Goal: Complete application form

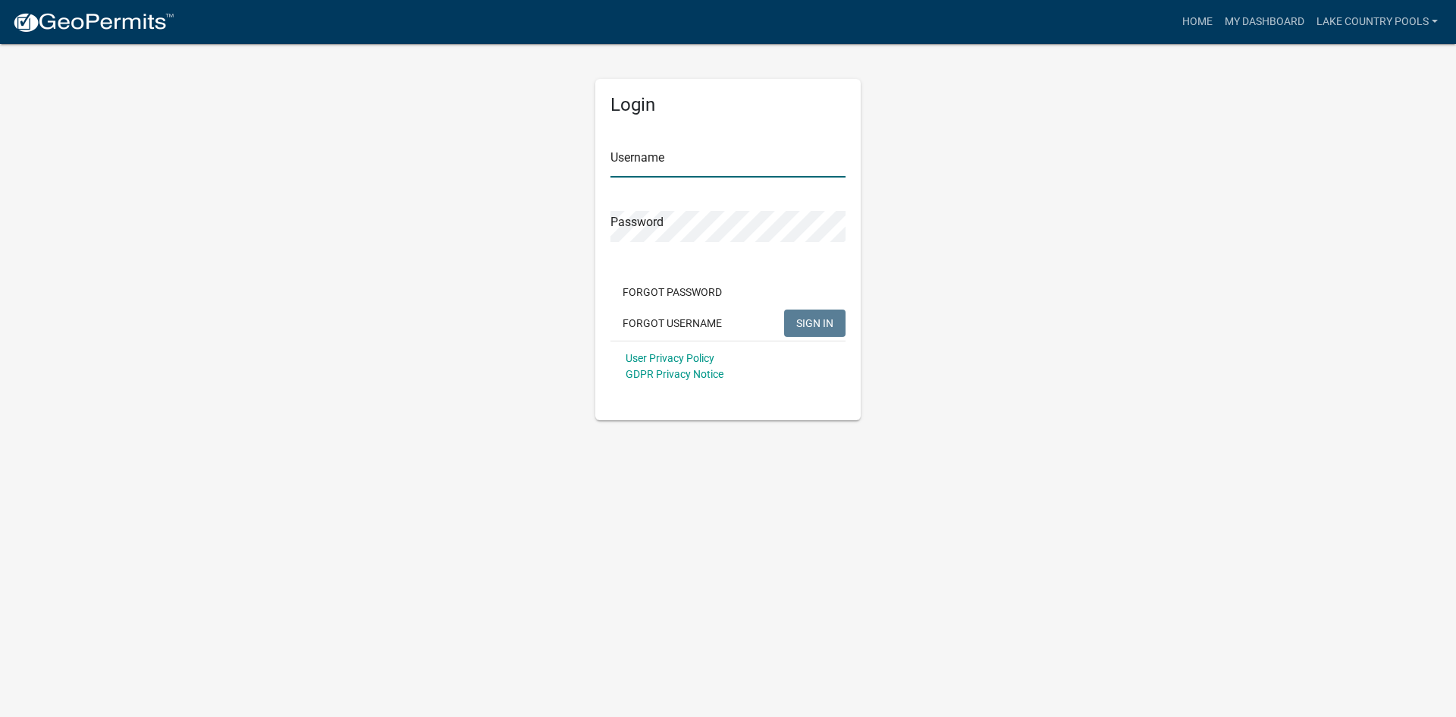
type input "Lake Country Pools"
click at [721, 169] on input "Lake Country Pools" at bounding box center [727, 161] width 235 height 31
click at [721, 328] on span "SIGN IN" at bounding box center [814, 322] width 37 height 12
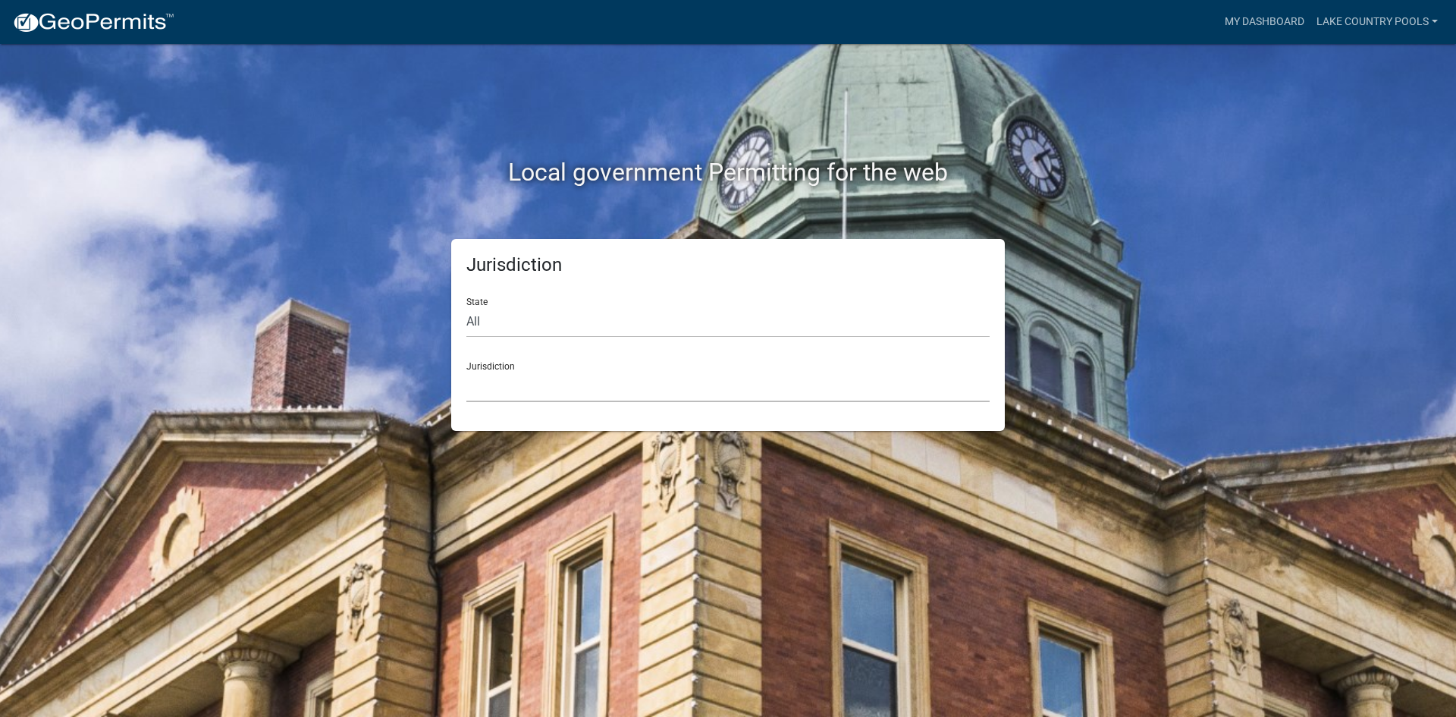
click at [721, 390] on select "[GEOGRAPHIC_DATA], [US_STATE] City of [GEOGRAPHIC_DATA], [US_STATE] [GEOGRAPHIC…" at bounding box center [727, 386] width 523 height 31
click at [561, 385] on select "[GEOGRAPHIC_DATA], [US_STATE] City of [GEOGRAPHIC_DATA], [US_STATE] [GEOGRAPHIC…" at bounding box center [727, 386] width 523 height 31
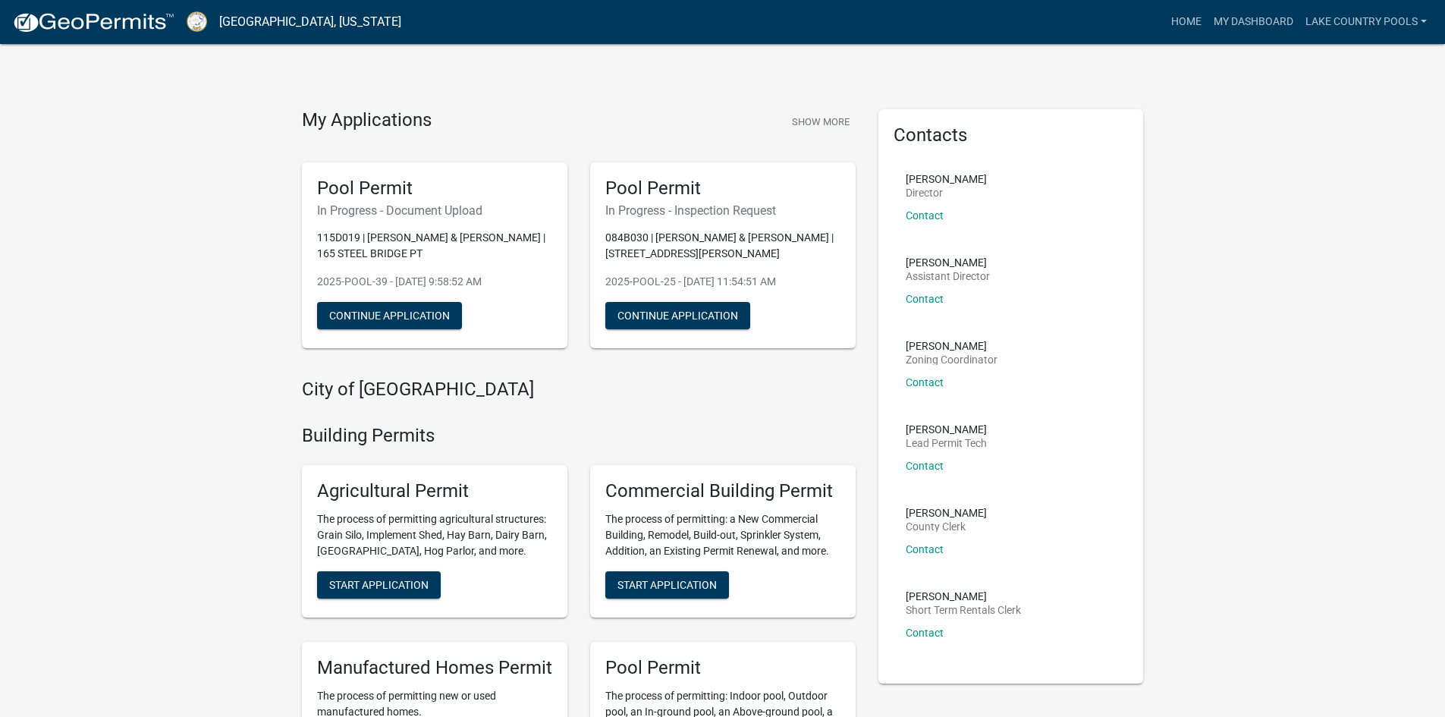
click at [582, 391] on h4 "City of [GEOGRAPHIC_DATA]" at bounding box center [579, 389] width 554 height 22
click at [721, 126] on button "Show More" at bounding box center [821, 121] width 70 height 25
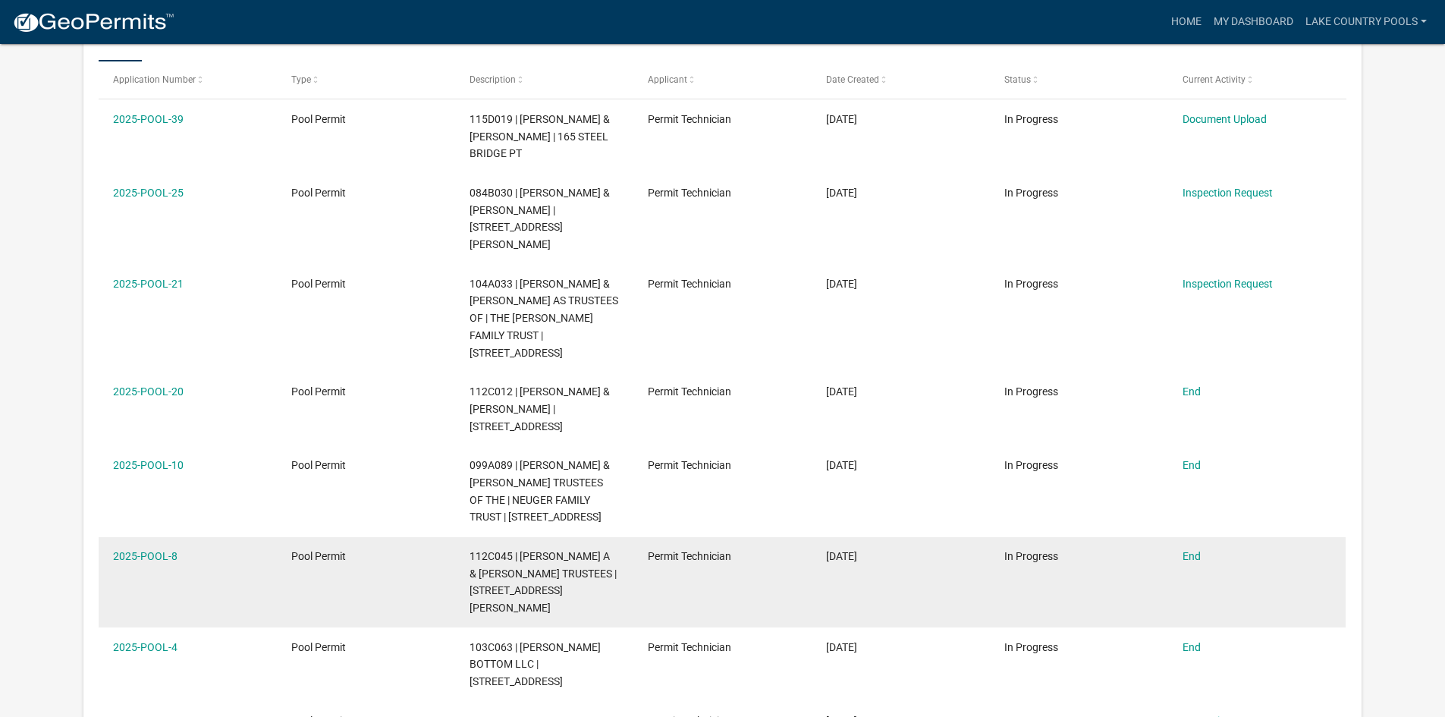
scroll to position [303, 0]
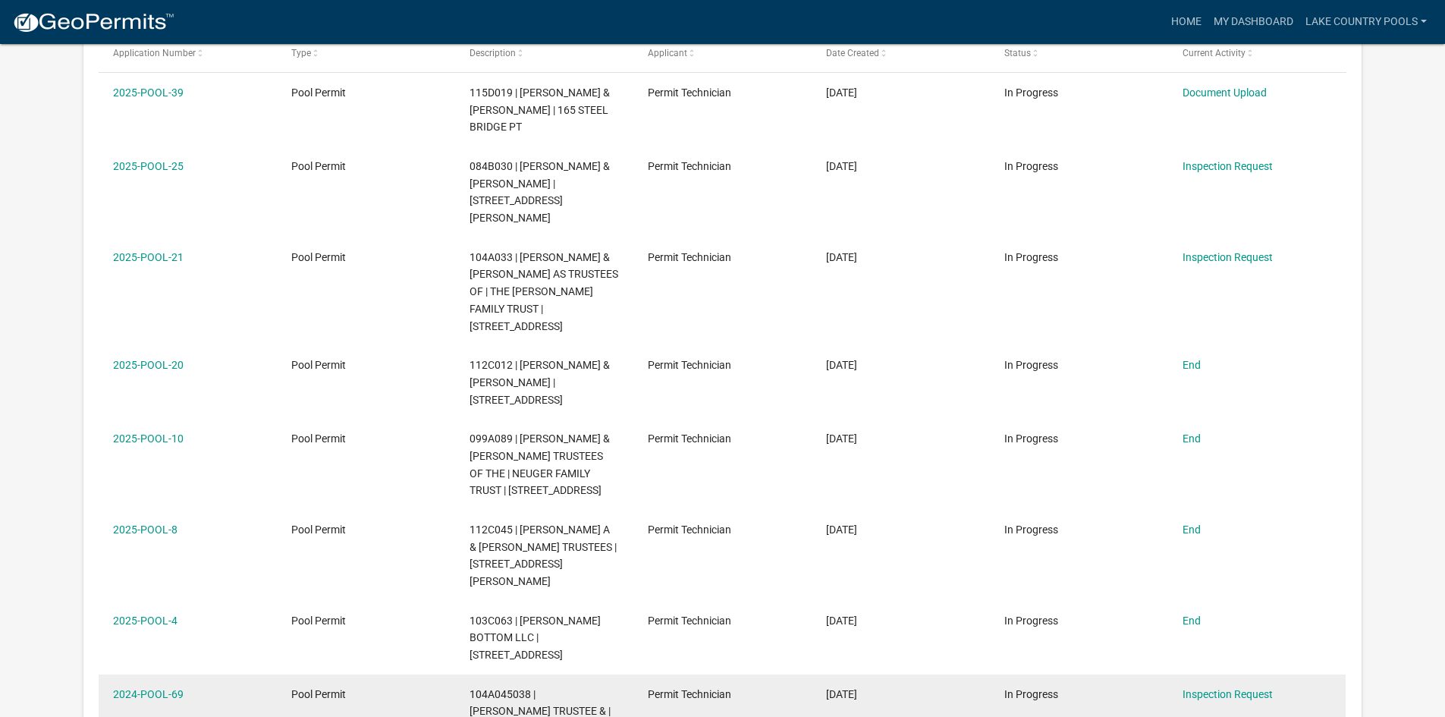
click at [582, 686] on div "104A045038 | [PERSON_NAME] TRUSTEE & | [PERSON_NAME] TRUSTEE | [STREET_ADDRESS]" at bounding box center [543, 720] width 149 height 69
click at [155, 688] on link "2024-POOL-69" at bounding box center [148, 694] width 71 height 12
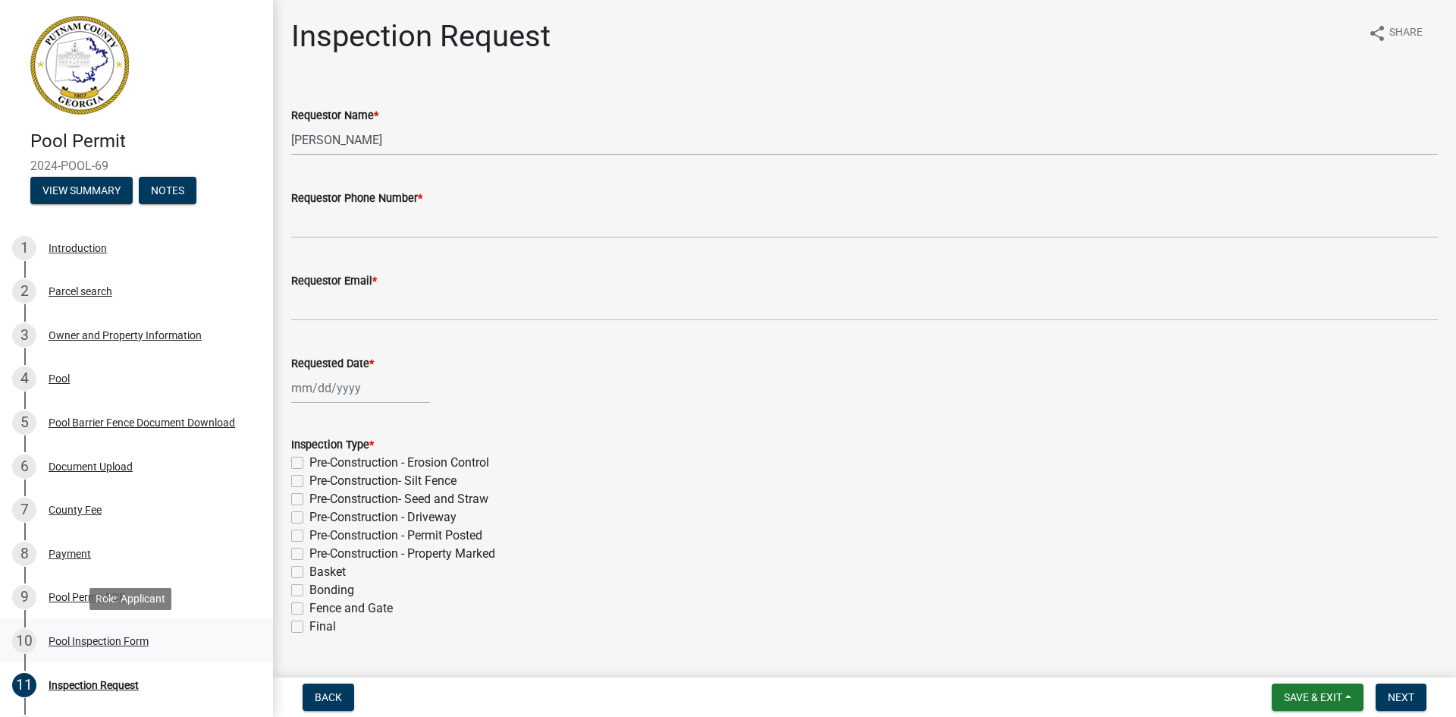
click at [113, 632] on div "10 Pool Inspection Form" at bounding box center [130, 641] width 237 height 24
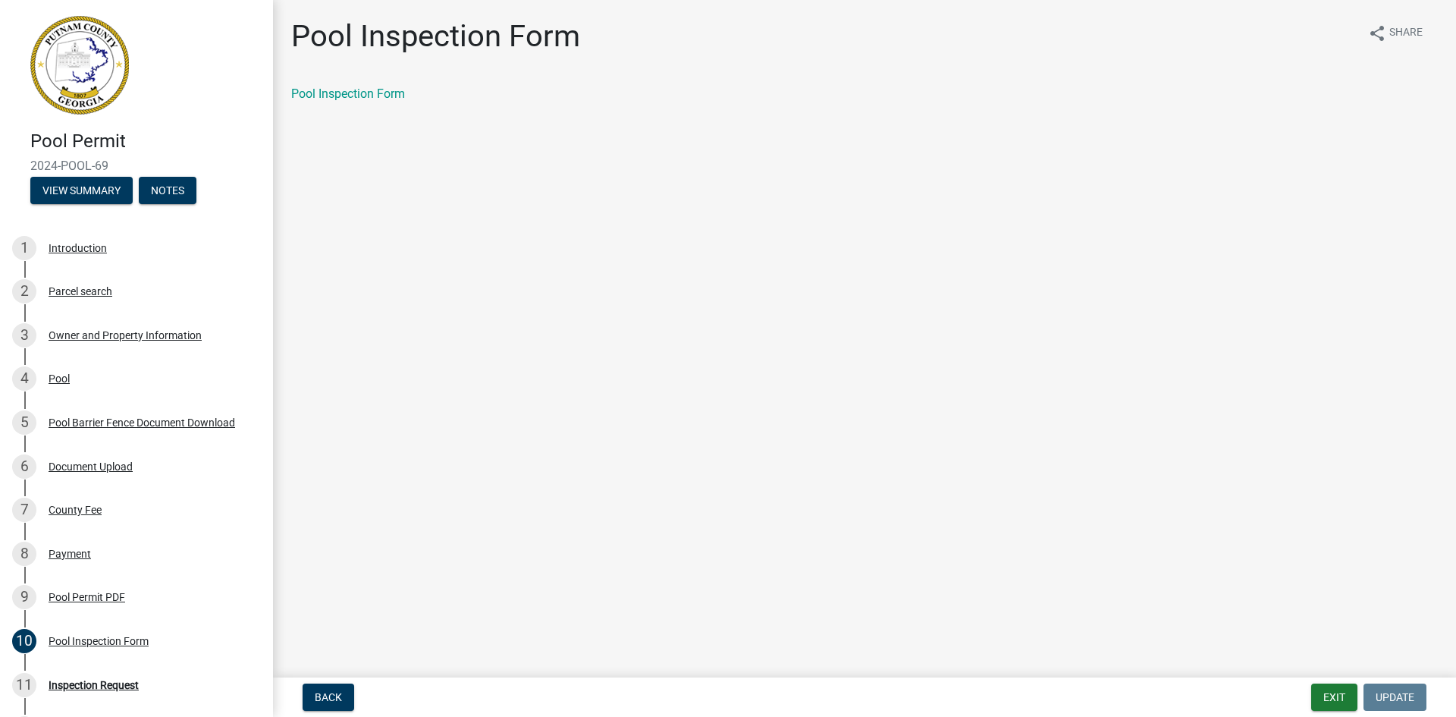
click at [92, 247] on div "Introduction" at bounding box center [78, 248] width 58 height 11
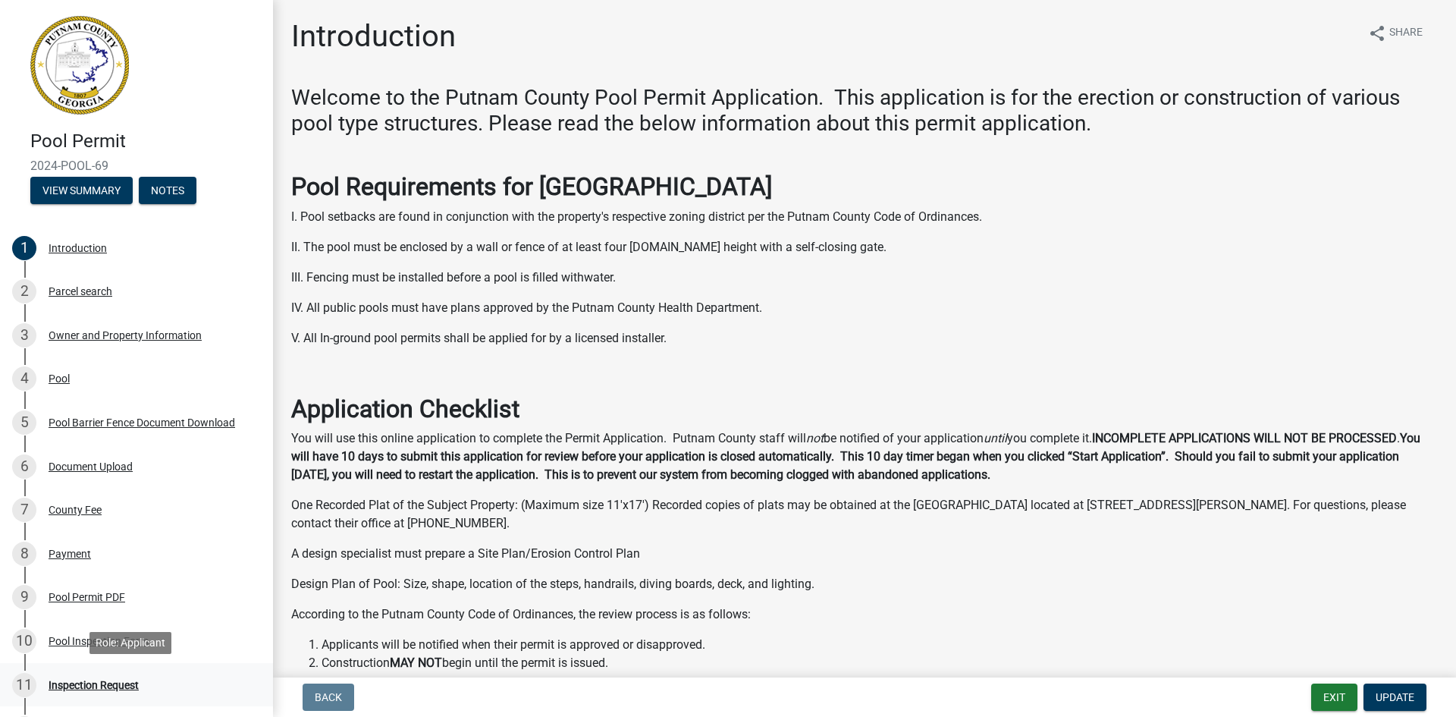
click at [102, 693] on div "11 Inspection Request" at bounding box center [130, 685] width 237 height 24
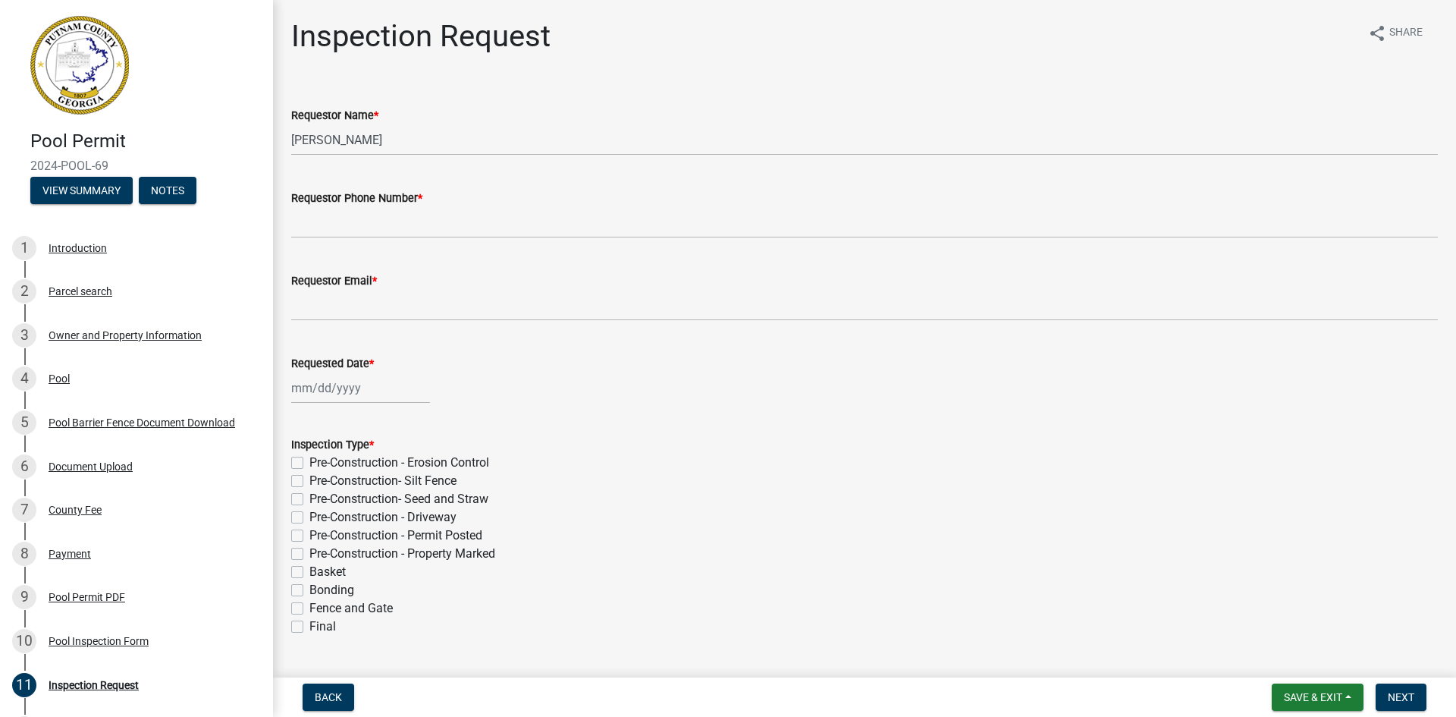
scroll to position [76, 0]
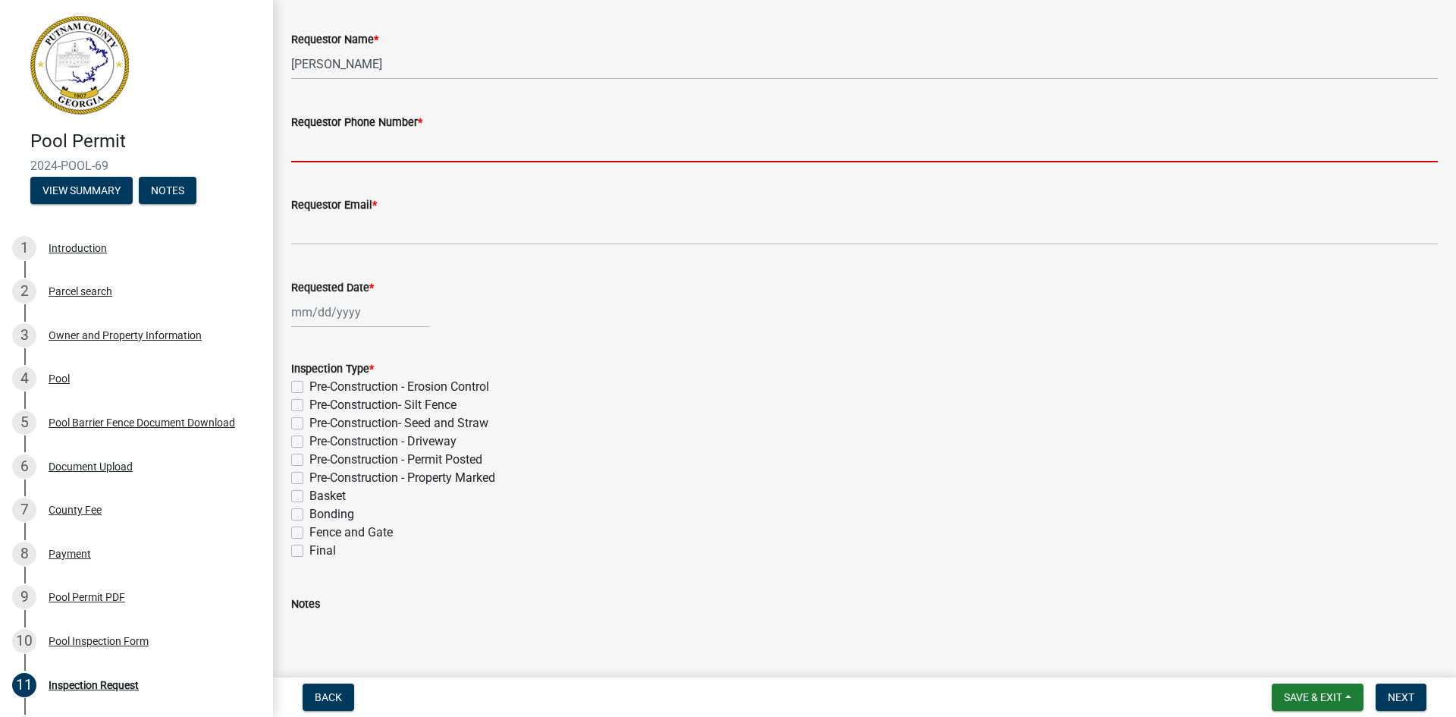
click at [397, 147] on input "Requestor Phone Number *" at bounding box center [864, 146] width 1147 height 31
type input "4788042999"
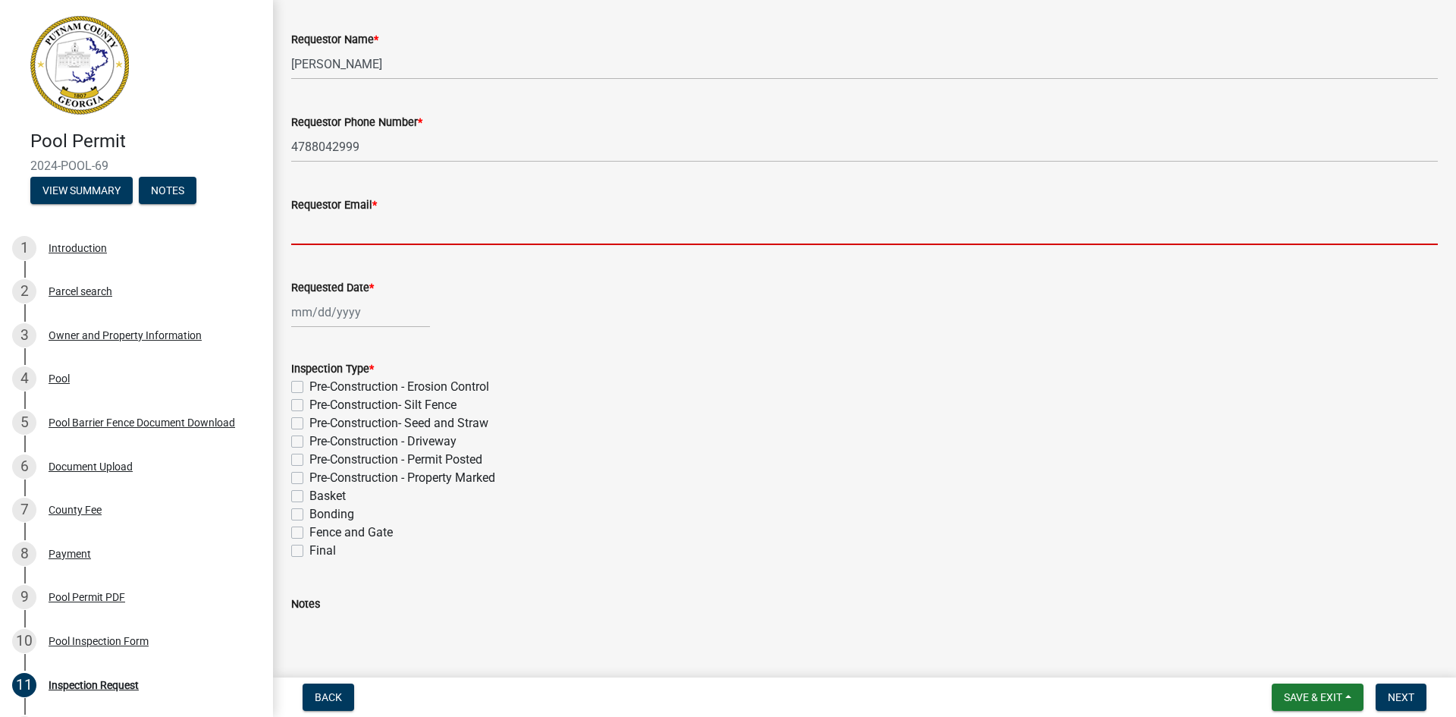
click at [384, 221] on input "Requestor Email *" at bounding box center [864, 229] width 1147 height 31
type input "[EMAIL_ADDRESS][DOMAIN_NAME]"
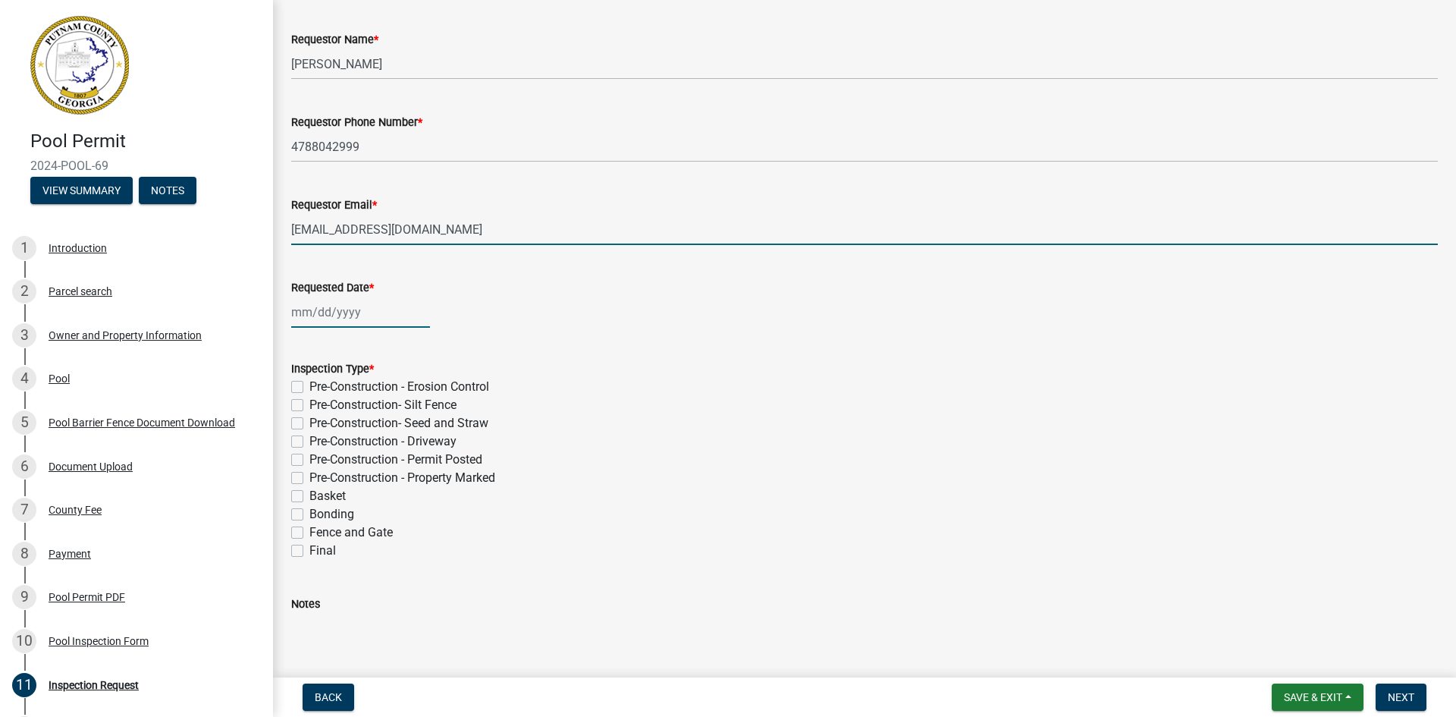
click at [354, 317] on div at bounding box center [360, 312] width 139 height 31
select select "8"
select select "2025"
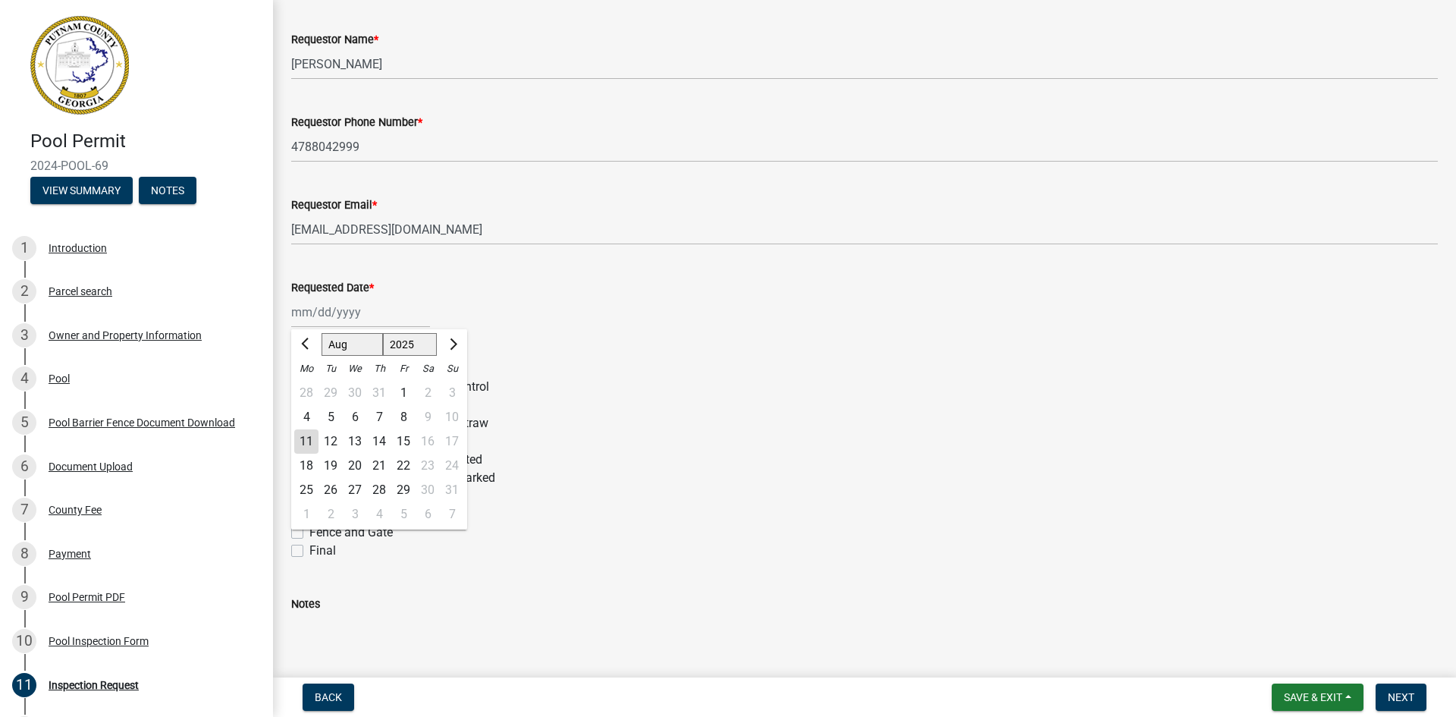
click at [308, 441] on div "11" at bounding box center [306, 441] width 24 height 24
type input "[DATE]"
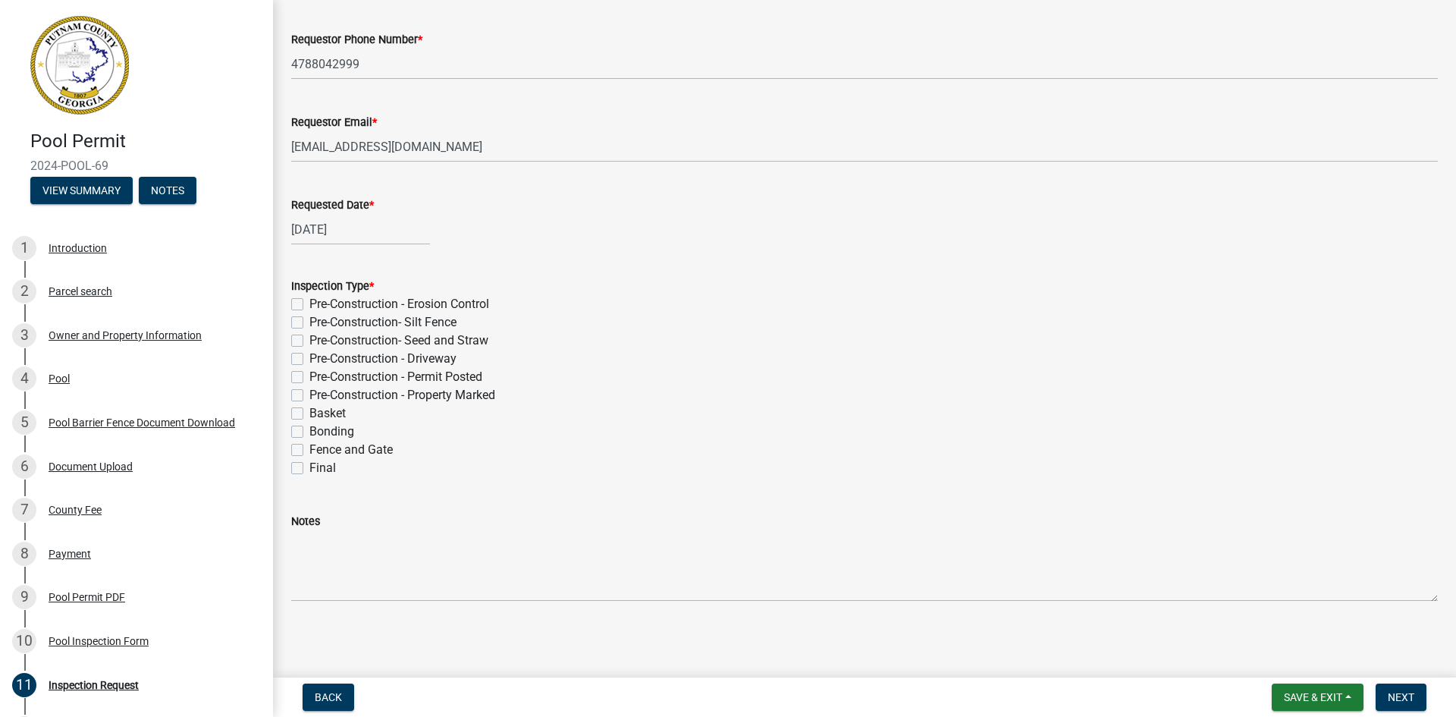
scroll to position [160, 0]
click at [309, 472] on label "Final" at bounding box center [322, 466] width 27 height 18
click at [309, 467] on input "Final" at bounding box center [314, 462] width 10 height 10
checkbox input "true"
checkbox input "false"
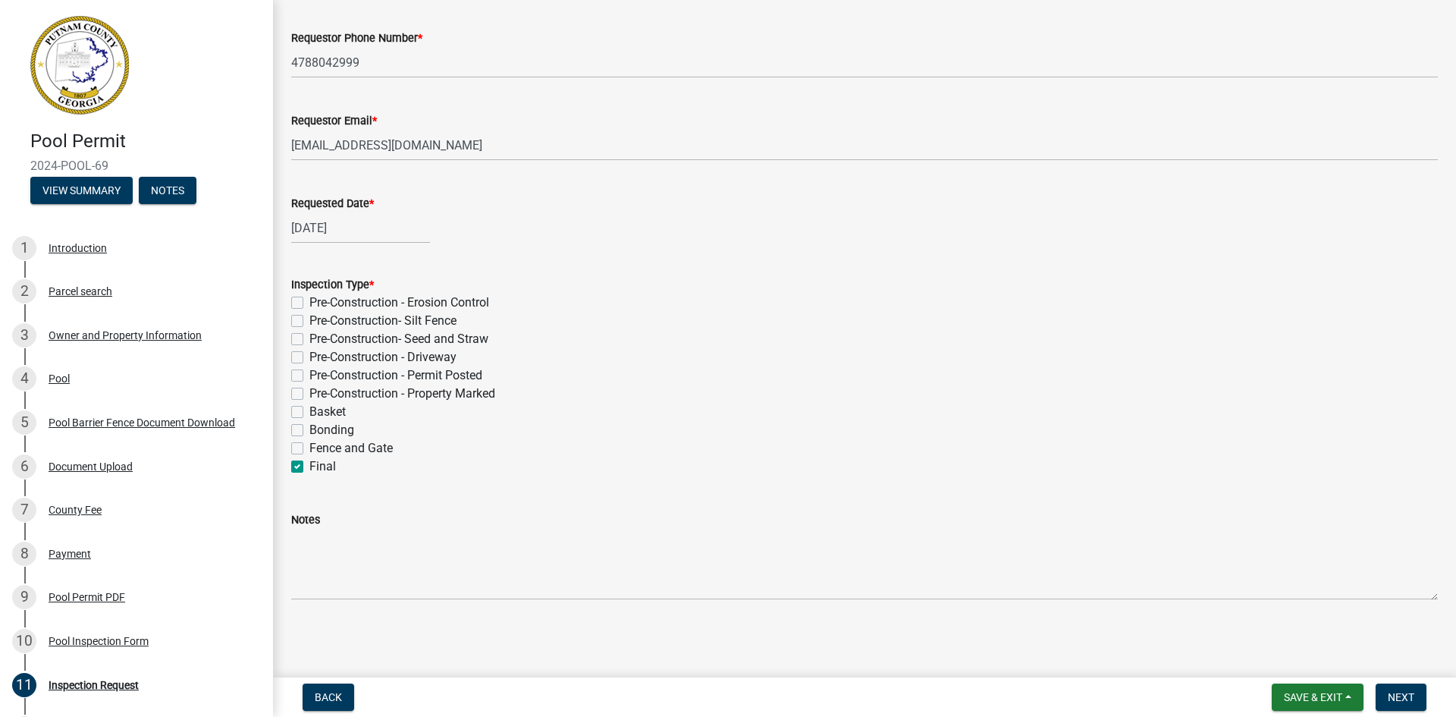
checkbox input "false"
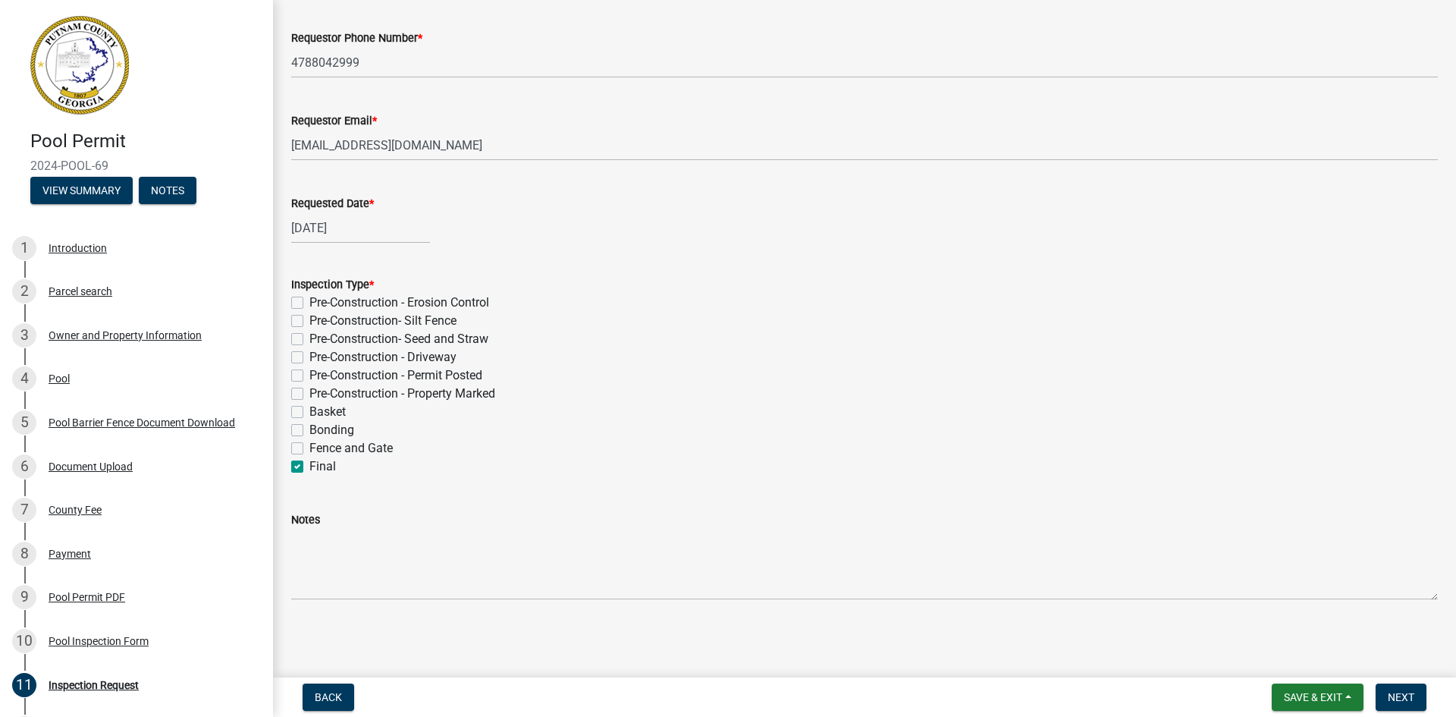
checkbox input "false"
checkbox input "true"
click at [721, 695] on span "Next" at bounding box center [1401, 697] width 27 height 12
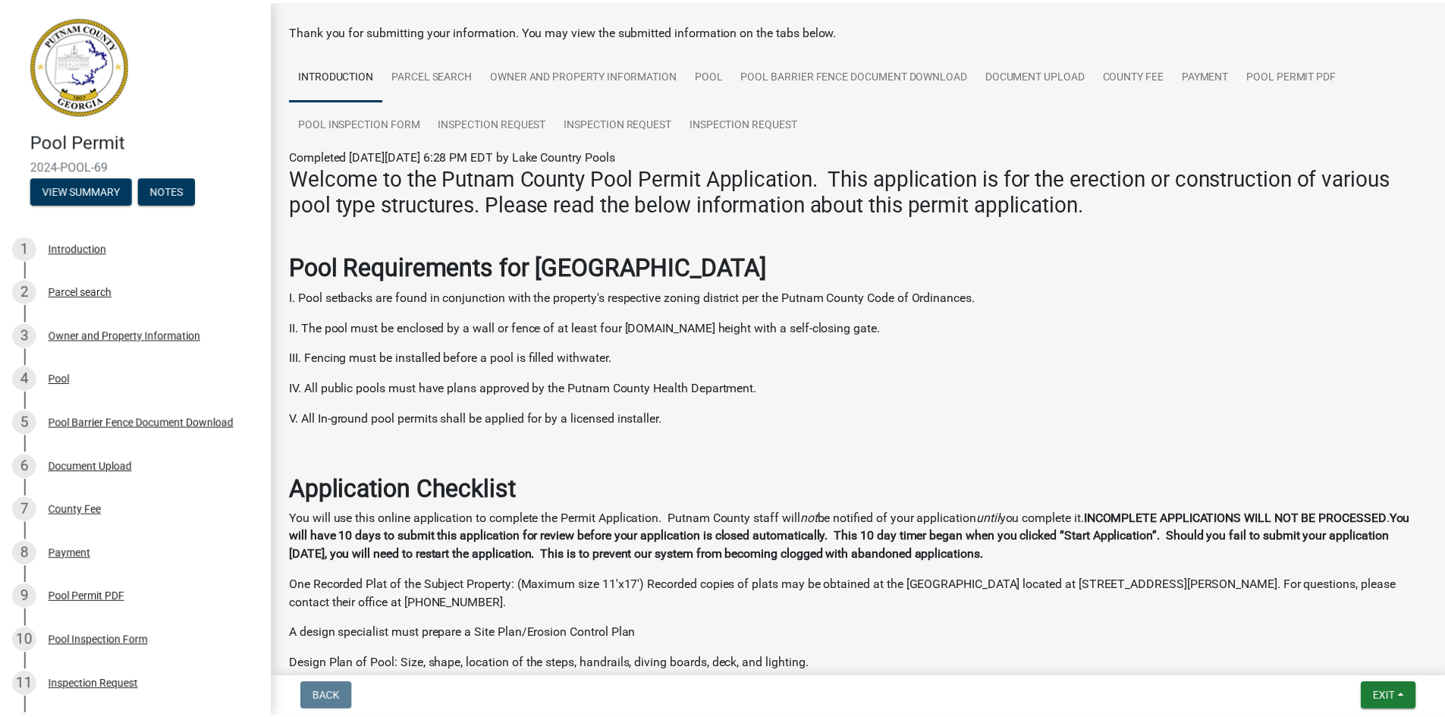
scroll to position [152, 0]
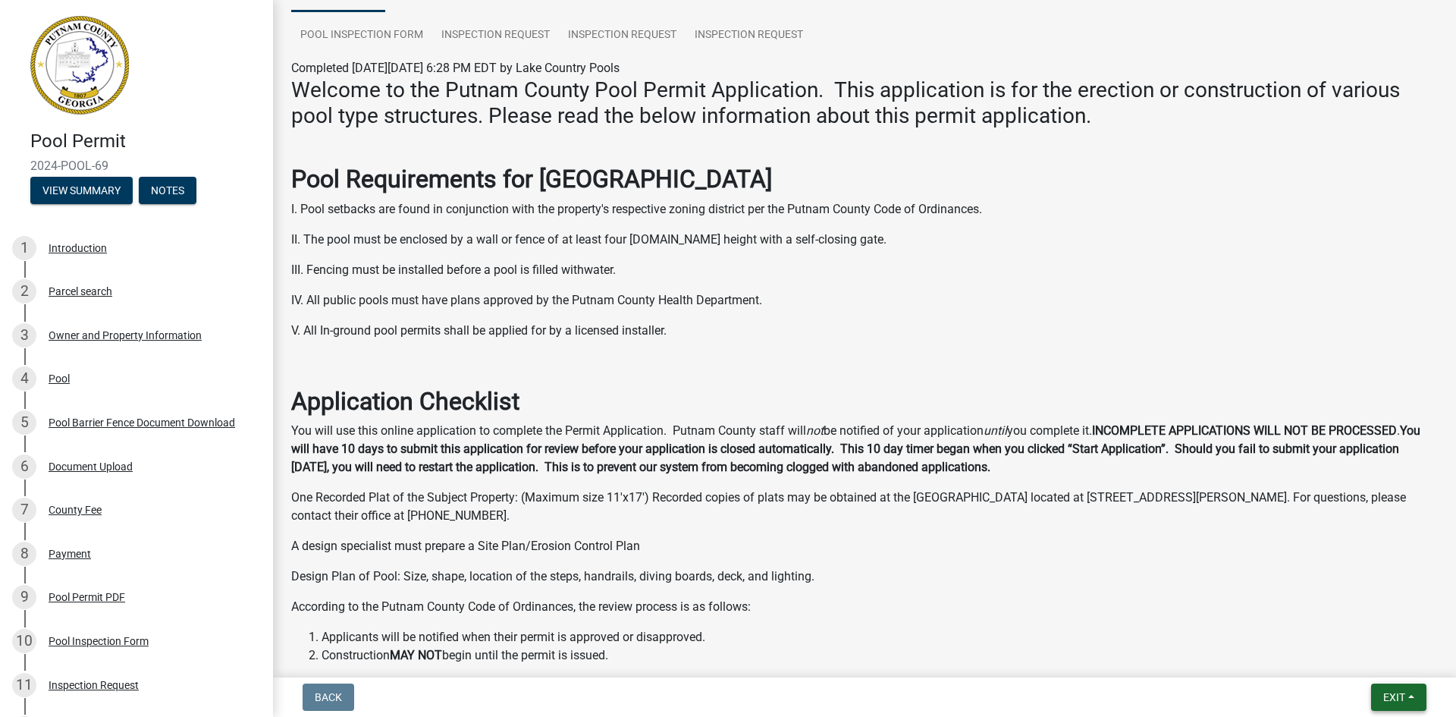
click at [721, 692] on span "Exit" at bounding box center [1394, 697] width 22 height 12
click at [721, 665] on button "Save & Exit" at bounding box center [1365, 657] width 121 height 36
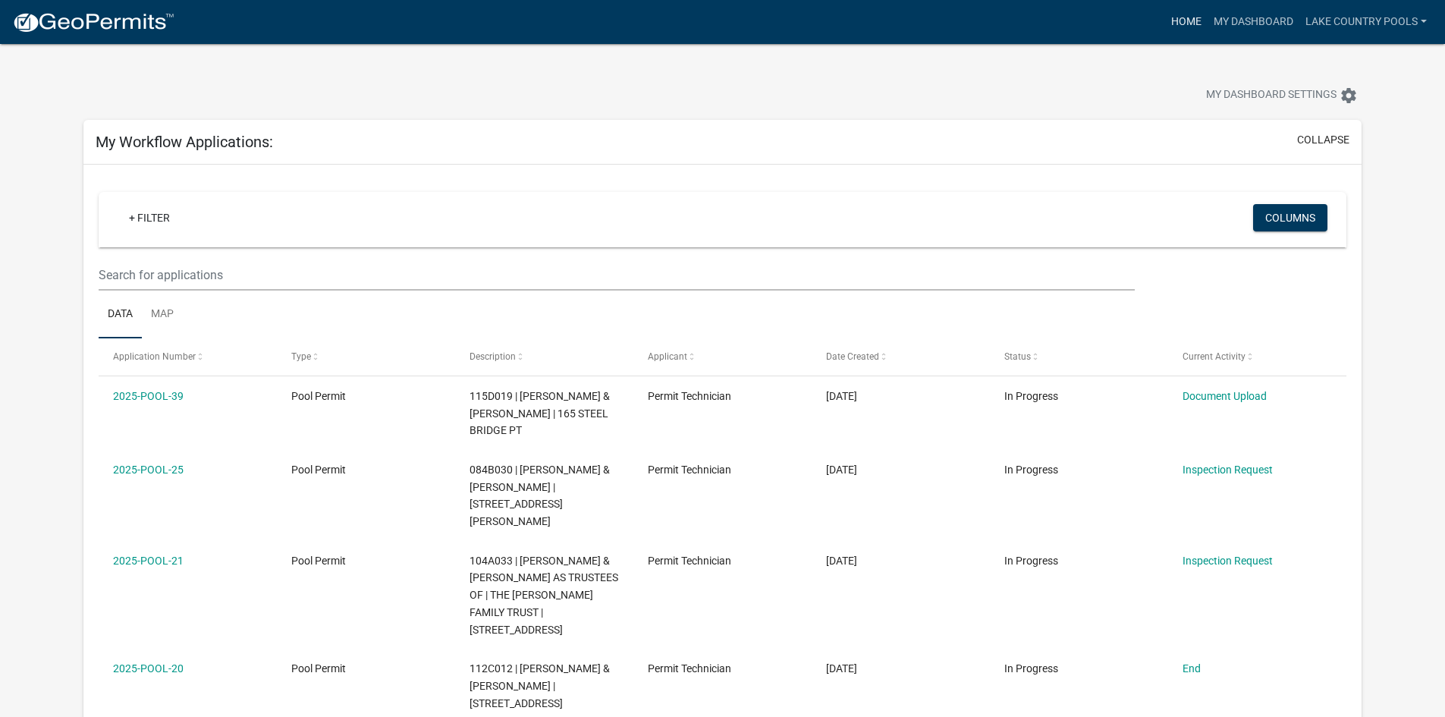
click at [721, 17] on link "Home" at bounding box center [1186, 22] width 42 height 29
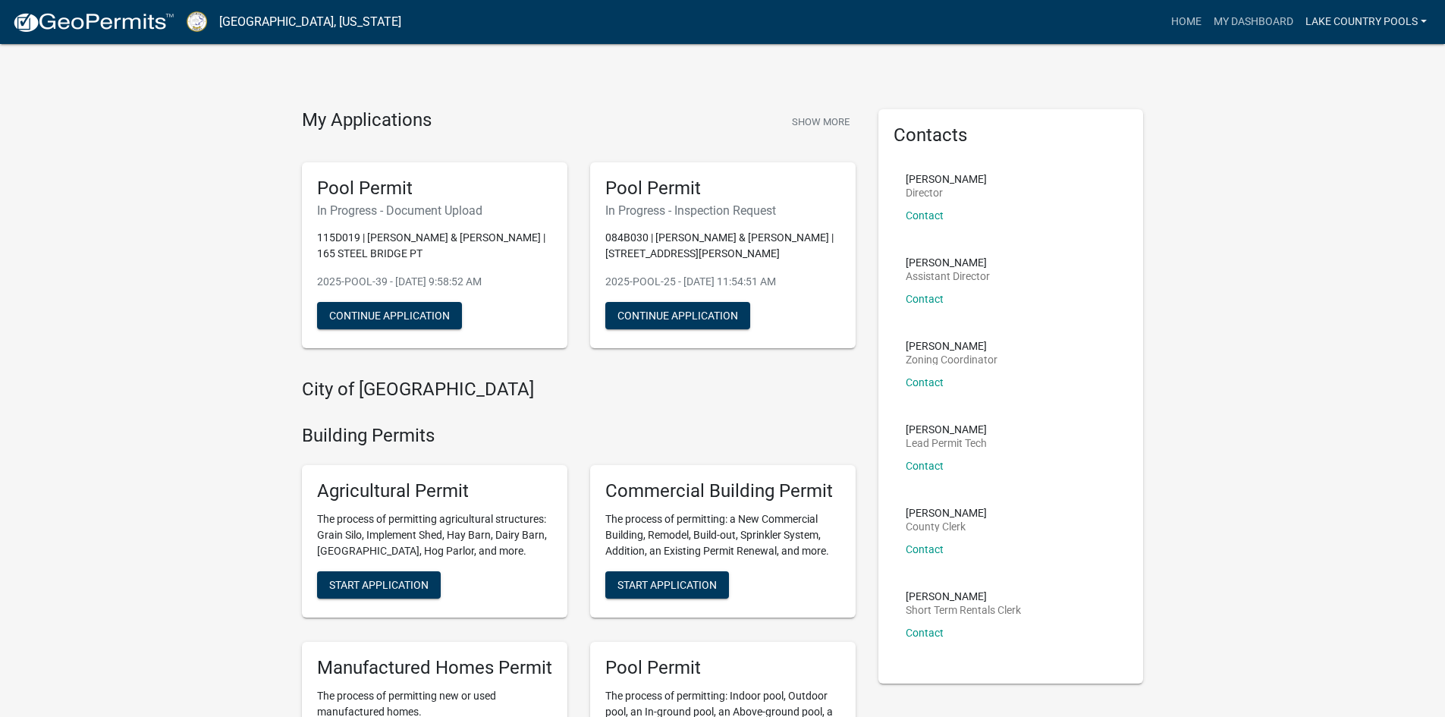
click at [721, 23] on link "Lake Country Pools" at bounding box center [1365, 22] width 133 height 29
click at [721, 23] on link "My Dashboard" at bounding box center [1253, 22] width 92 height 29
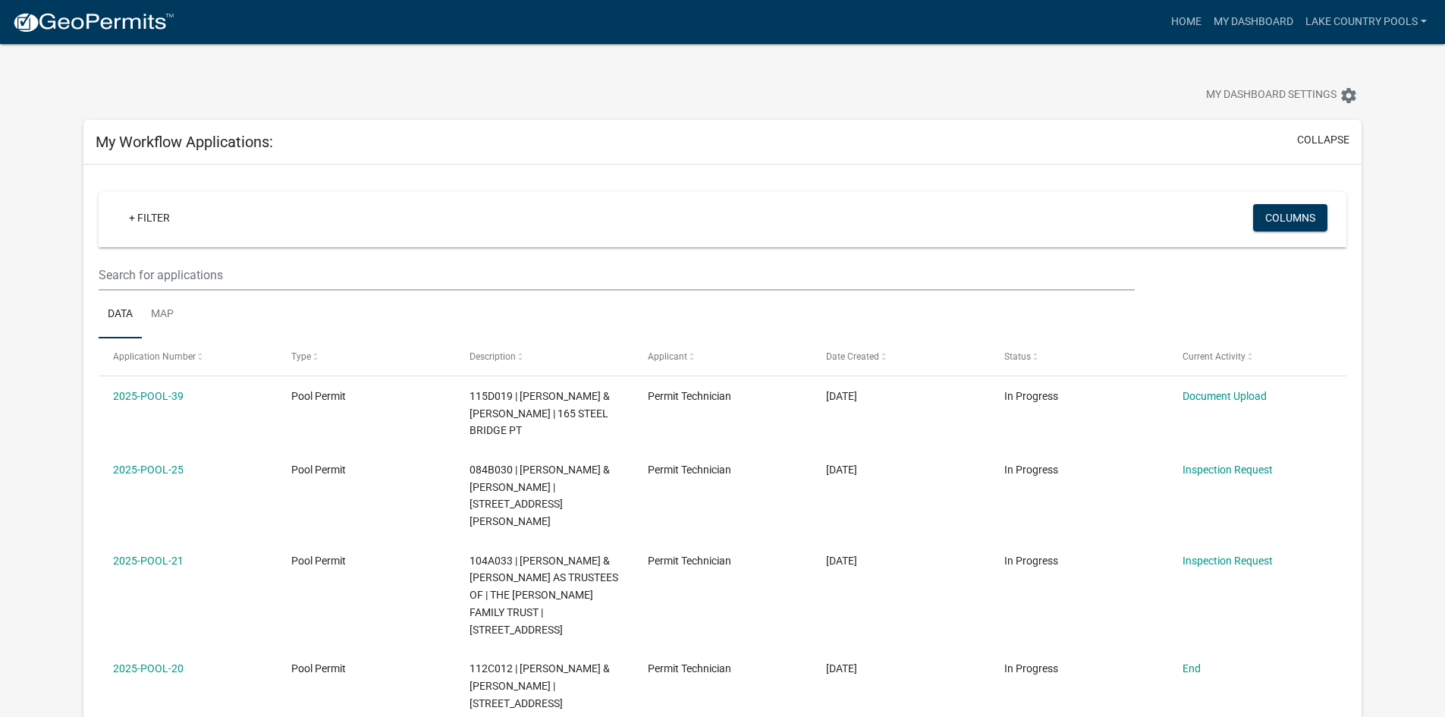
drag, startPoint x: 84, startPoint y: 565, endPoint x: 77, endPoint y: -66, distance: 631.0
click at [130, 27] on img at bounding box center [93, 22] width 162 height 23
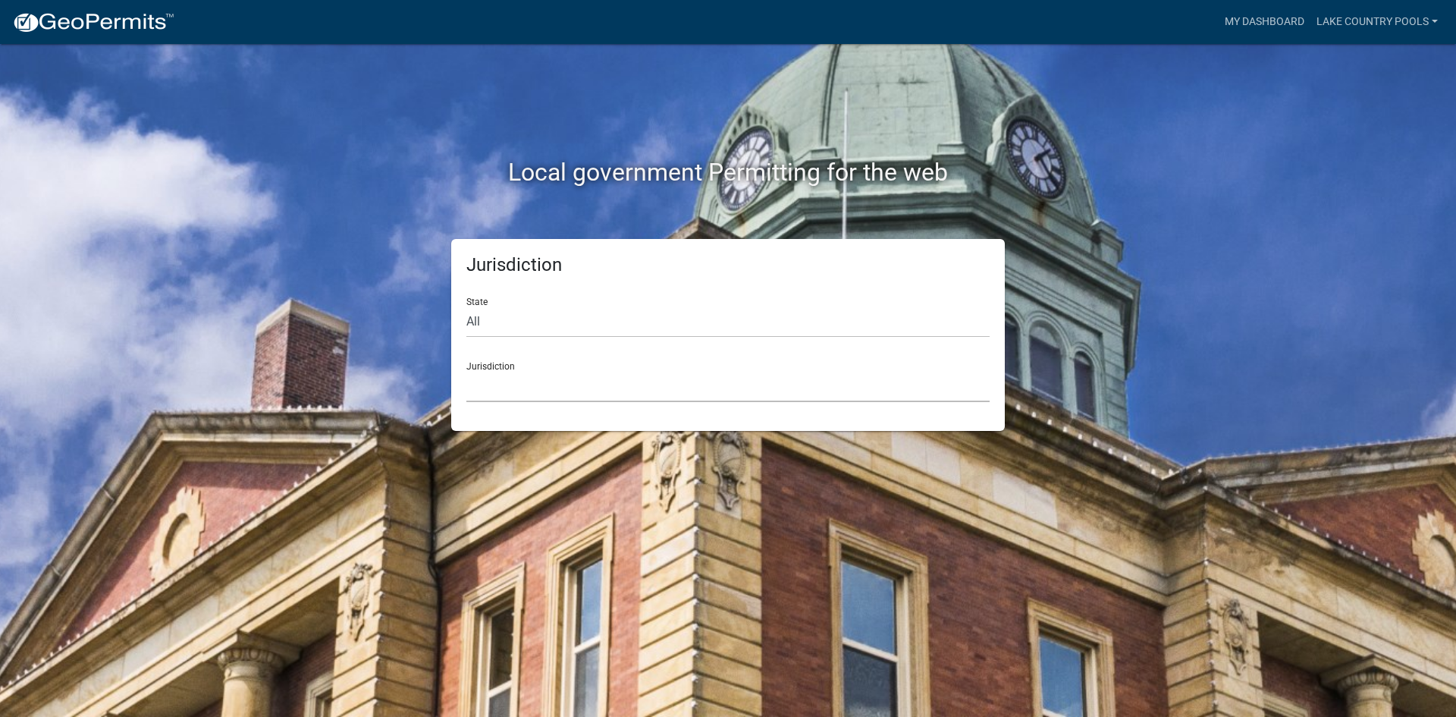
click at [522, 400] on select "[GEOGRAPHIC_DATA], [US_STATE] City of [GEOGRAPHIC_DATA], [US_STATE] [GEOGRAPHIC…" at bounding box center [727, 386] width 523 height 31
click at [652, 402] on div "Jurisdiction State All [US_STATE] [US_STATE] [US_STATE] [US_STATE] [US_STATE] […" at bounding box center [728, 335] width 554 height 192
click at [662, 383] on select "[GEOGRAPHIC_DATA], [US_STATE] City of [GEOGRAPHIC_DATA], [US_STATE] [GEOGRAPHIC…" at bounding box center [727, 386] width 523 height 31
click at [721, 274] on div "Jurisdiction State All [US_STATE] [US_STATE] [US_STATE] [US_STATE] [US_STATE] […" at bounding box center [728, 335] width 865 height 192
click at [563, 319] on select "All [US_STATE] [US_STATE] [US_STATE] [US_STATE] [US_STATE] [US_STATE] [US_STATE…" at bounding box center [727, 321] width 523 height 31
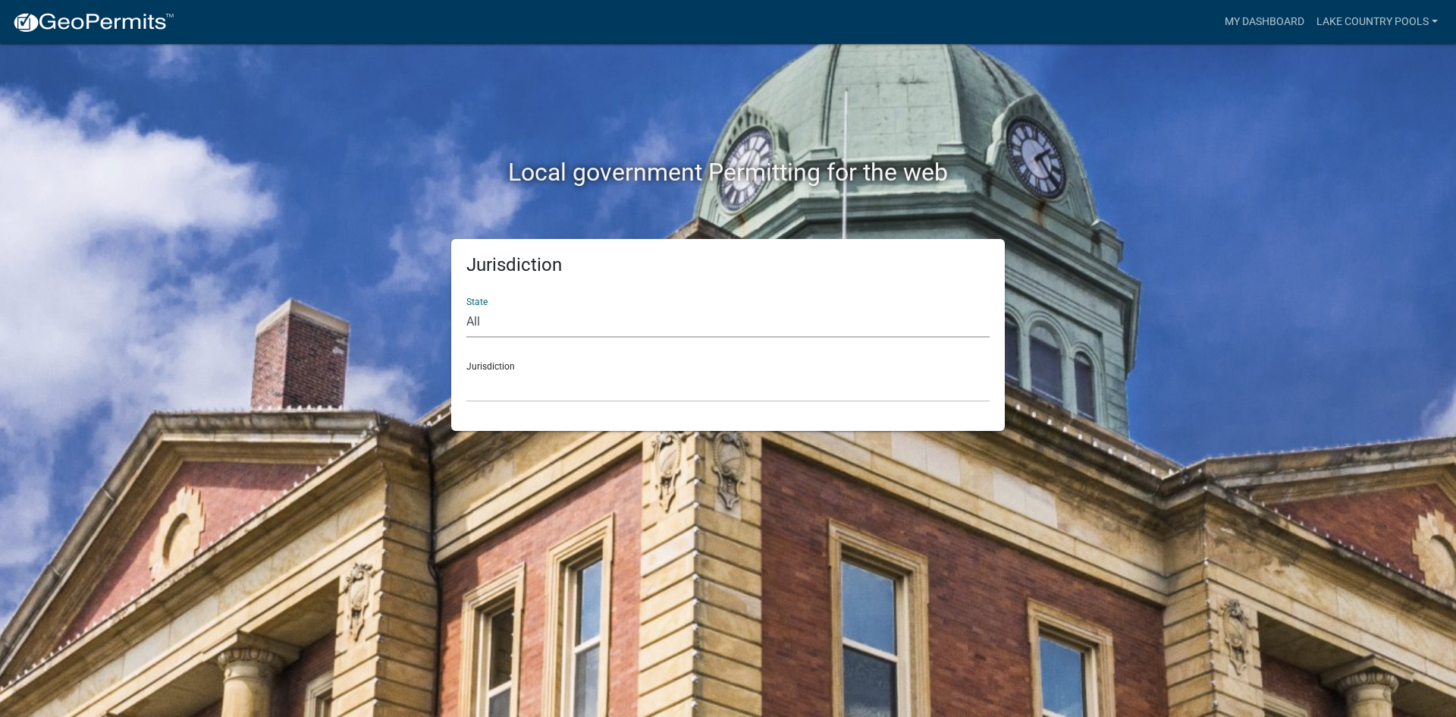
select select "[US_STATE]"
click at [466, 306] on select "All [US_STATE] [US_STATE] [US_STATE] [US_STATE] [US_STATE] [US_STATE] [US_STATE…" at bounding box center [727, 321] width 523 height 31
click at [556, 378] on select "City of [GEOGRAPHIC_DATA], [US_STATE] [GEOGRAPHIC_DATA], [US_STATE][PERSON_NAME…" at bounding box center [727, 386] width 523 height 31
click at [558, 369] on div "Jurisdiction [GEOGRAPHIC_DATA], [US_STATE] City of [GEOGRAPHIC_DATA], [US_STATE…" at bounding box center [727, 376] width 523 height 52
click at [562, 387] on select "[GEOGRAPHIC_DATA], [US_STATE] City of [GEOGRAPHIC_DATA], [US_STATE] [GEOGRAPHIC…" at bounding box center [727, 386] width 523 height 31
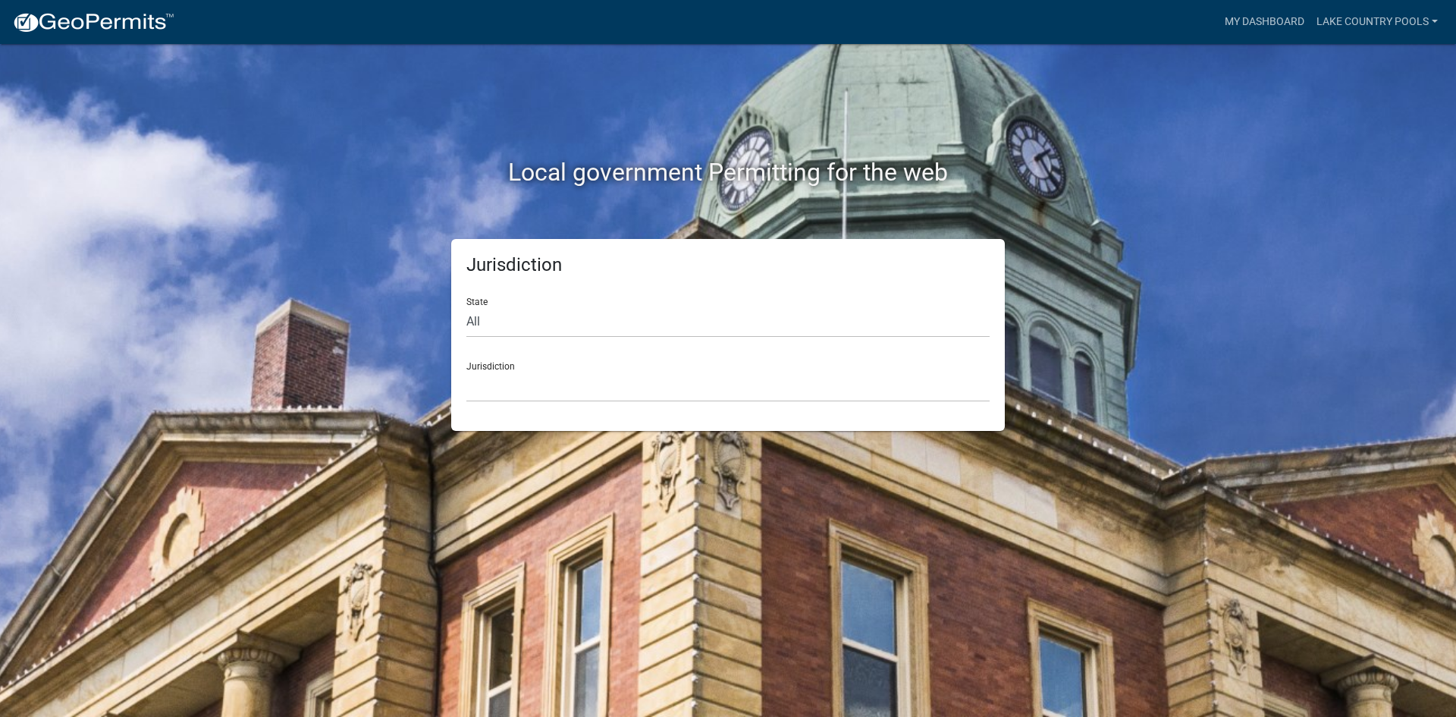
click at [721, 334] on div "Local government Permitting for the web Jurisdiction State All [US_STATE] [US_S…" at bounding box center [728, 358] width 1456 height 717
